Goal: Download file/media

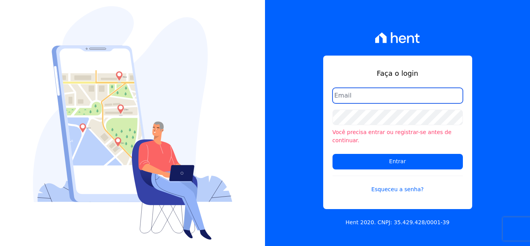
click at [360, 101] on input "email" at bounding box center [398, 96] width 130 height 16
type input "financeiro@genesisempreendimentos.com.br"
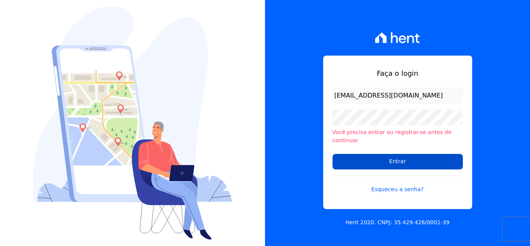
click at [382, 157] on input "Entrar" at bounding box center [398, 162] width 130 height 16
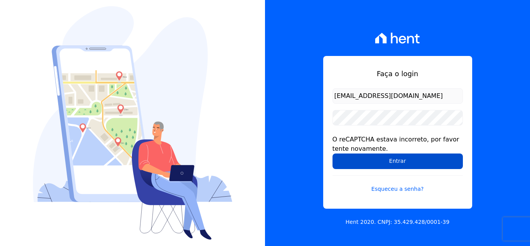
click at [376, 164] on input "Entrar" at bounding box center [398, 161] width 130 height 16
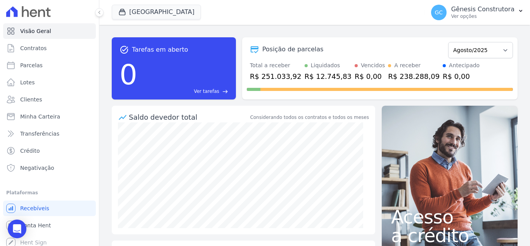
scroll to position [4, 0]
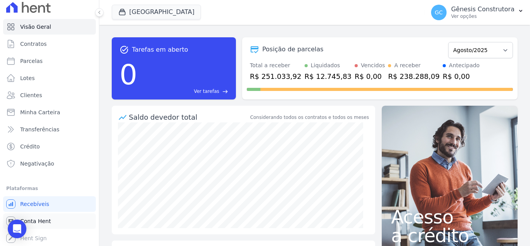
click at [51, 217] on link "Conta Hent" at bounding box center [49, 221] width 93 height 16
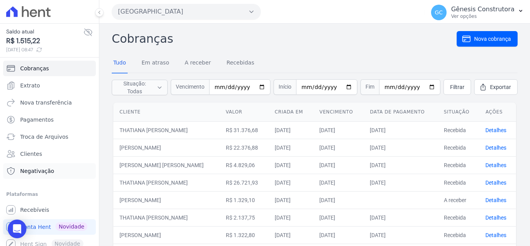
scroll to position [6, 0]
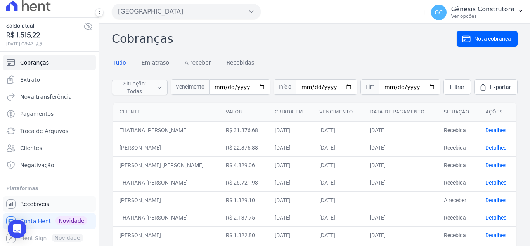
click at [47, 201] on link "Recebíveis" at bounding box center [49, 204] width 93 height 16
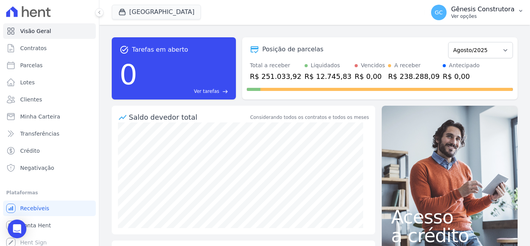
click at [478, 10] on p "Gênesis Construtora" at bounding box center [483, 9] width 63 height 8
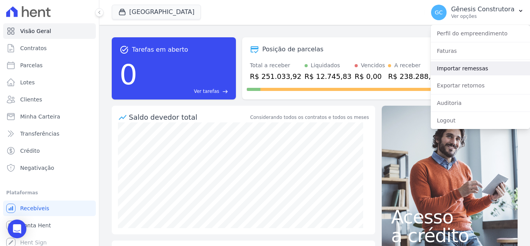
click at [481, 64] on link "Importar remessas" at bounding box center [480, 68] width 99 height 14
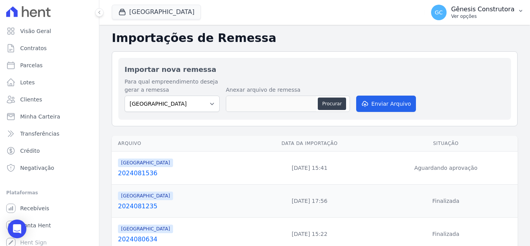
click at [478, 18] on p "Ver opções" at bounding box center [483, 16] width 63 height 6
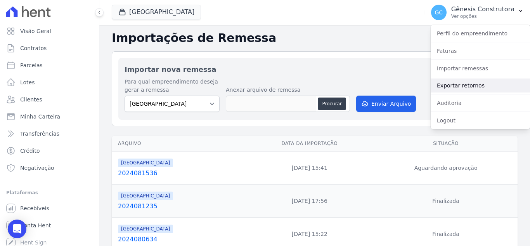
click at [484, 82] on link "Exportar retornos" at bounding box center [480, 85] width 99 height 14
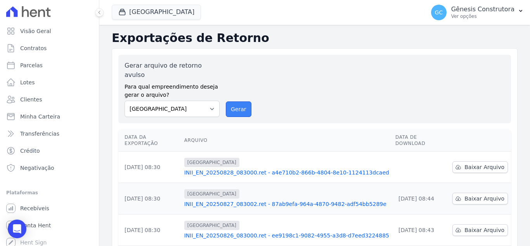
click at [236, 101] on button "Gerar" at bounding box center [239, 109] width 26 height 16
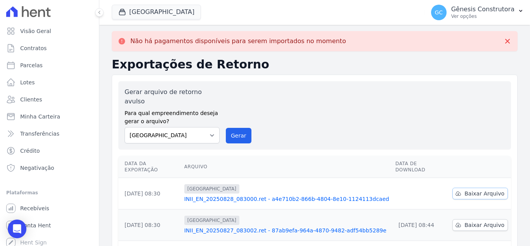
click at [488, 189] on span "Baixar Arquivo" at bounding box center [485, 193] width 40 height 8
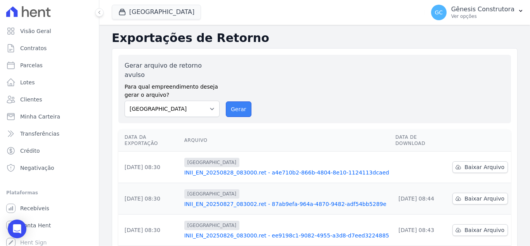
click at [239, 101] on button "Gerar" at bounding box center [239, 109] width 26 height 16
click at [137, 19] on span "[GEOGRAPHIC_DATA]" at bounding box center [156, 13] width 89 height 16
click at [141, 17] on button "[GEOGRAPHIC_DATA]" at bounding box center [156, 12] width 89 height 15
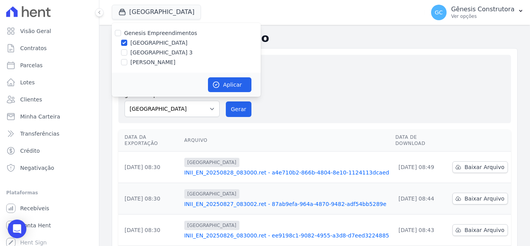
click at [155, 51] on label "[GEOGRAPHIC_DATA] 3" at bounding box center [161, 53] width 63 height 8
click at [127, 51] on input "[GEOGRAPHIC_DATA] 3" at bounding box center [124, 52] width 6 height 6
checkbox input "true"
click at [155, 42] on label "[GEOGRAPHIC_DATA]" at bounding box center [158, 43] width 57 height 8
click at [127, 42] on input "[GEOGRAPHIC_DATA]" at bounding box center [124, 43] width 6 height 6
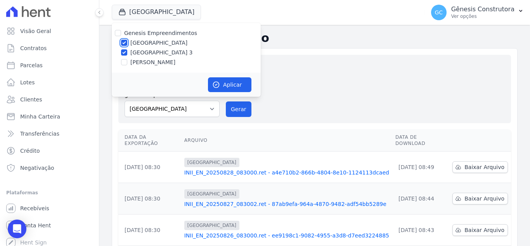
checkbox input "false"
click at [236, 82] on button "Aplicar" at bounding box center [229, 84] width 43 height 15
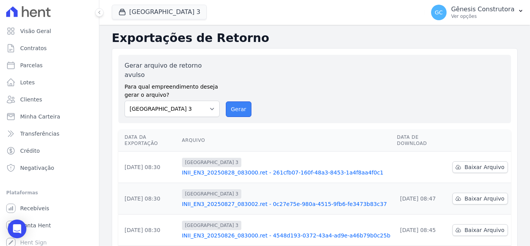
click at [231, 105] on button "Gerar" at bounding box center [239, 109] width 26 height 16
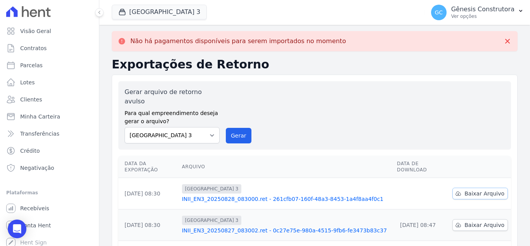
click at [471, 188] on link "Baixar Arquivo" at bounding box center [481, 194] width 56 height 12
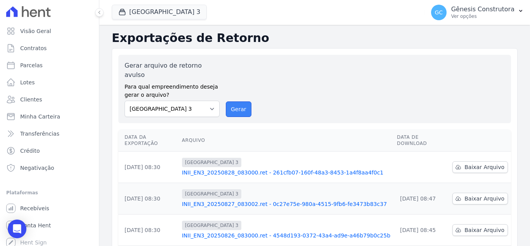
click at [233, 101] on button "Gerar" at bounding box center [239, 109] width 26 height 16
click at [165, 15] on button "[GEOGRAPHIC_DATA] 3" at bounding box center [159, 12] width 95 height 15
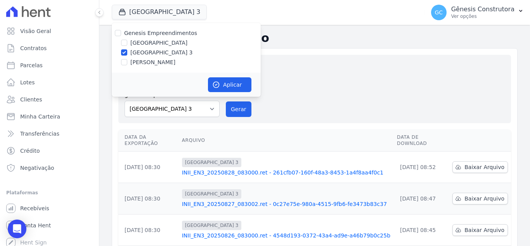
click at [168, 64] on label "[PERSON_NAME]" at bounding box center [152, 62] width 45 height 8
click at [127, 64] on input "[PERSON_NAME]" at bounding box center [124, 62] width 6 height 6
checkbox input "true"
click at [156, 52] on label "[GEOGRAPHIC_DATA] 3" at bounding box center [161, 53] width 63 height 8
click at [127, 52] on input "[GEOGRAPHIC_DATA] 3" at bounding box center [124, 52] width 6 height 6
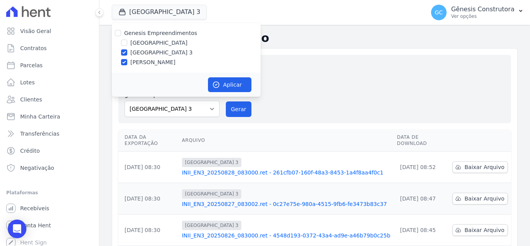
checkbox input "false"
click at [231, 84] on button "Aplicar" at bounding box center [229, 84] width 43 height 15
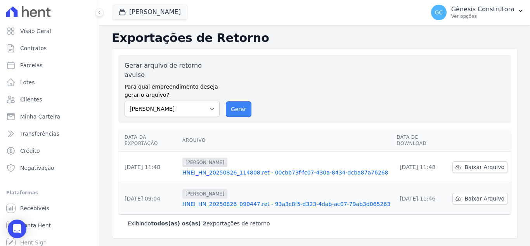
click at [230, 101] on button "Gerar" at bounding box center [239, 109] width 26 height 16
